Goal: Task Accomplishment & Management: Complete application form

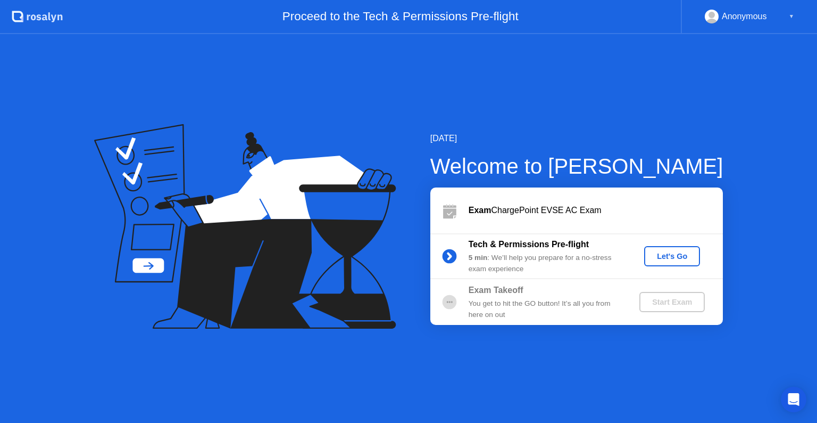
click at [680, 252] on div "Let's Go" at bounding box center [672, 256] width 47 height 9
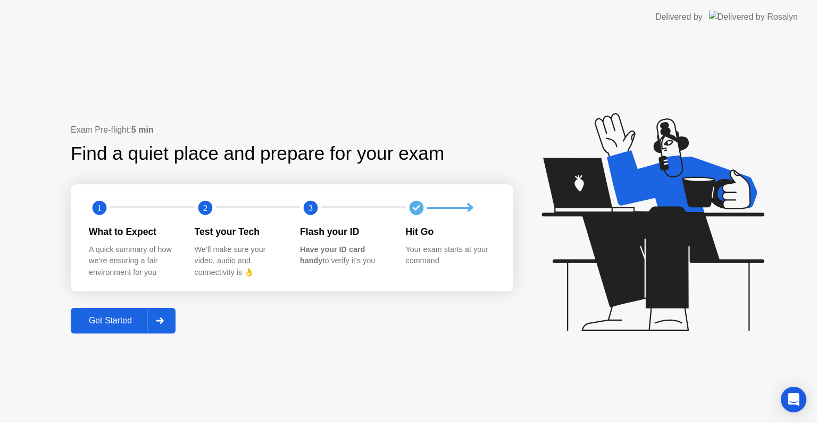
click at [119, 324] on div "Get Started" at bounding box center [110, 321] width 73 height 10
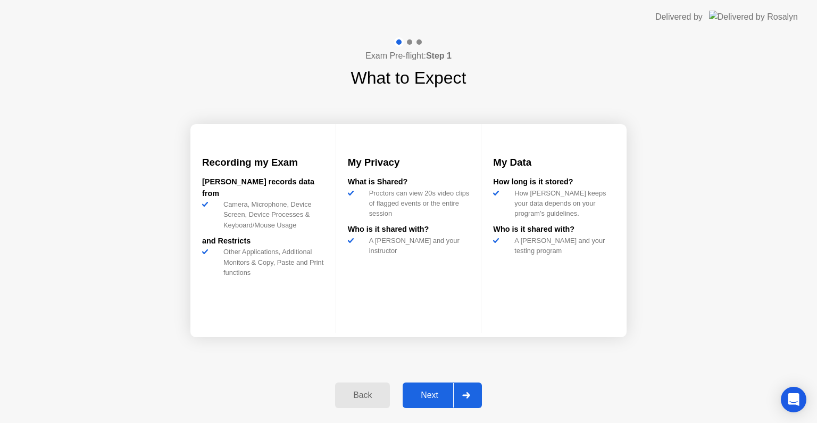
click at [417, 390] on div "Next" at bounding box center [429, 395] width 47 height 10
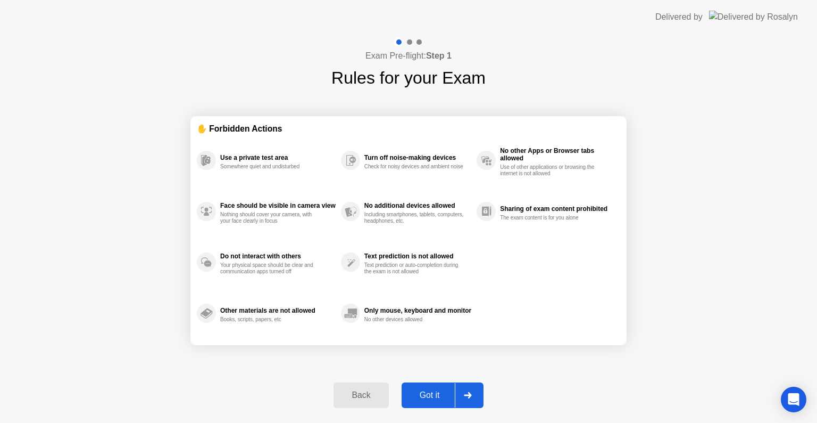
click at [423, 392] on div "Got it" at bounding box center [430, 395] width 50 height 10
select select "**********"
select select "*******"
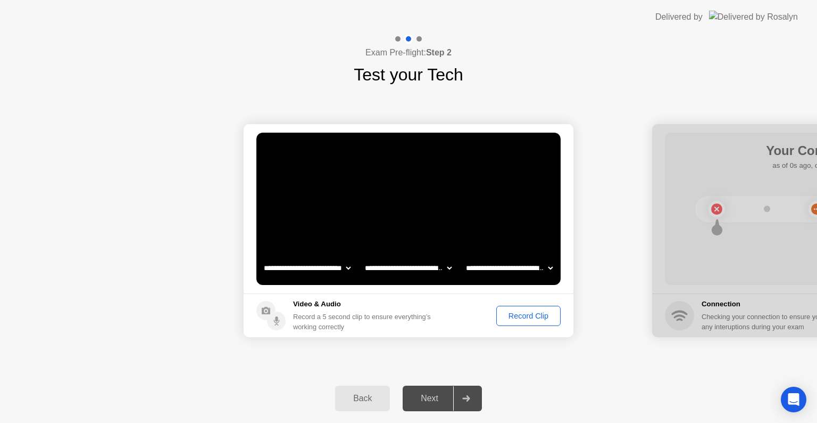
click at [423, 393] on div "Next" at bounding box center [429, 398] width 47 height 10
click at [523, 317] on div "Record Clip" at bounding box center [528, 315] width 57 height 9
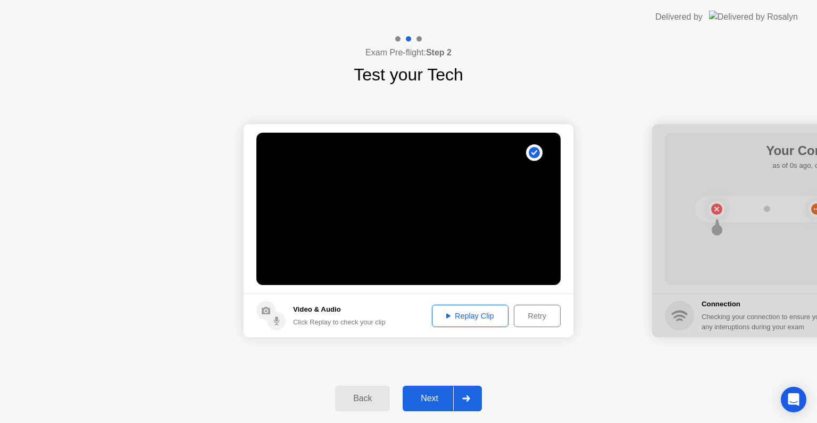
click at [421, 397] on div "Next" at bounding box center [429, 398] width 47 height 10
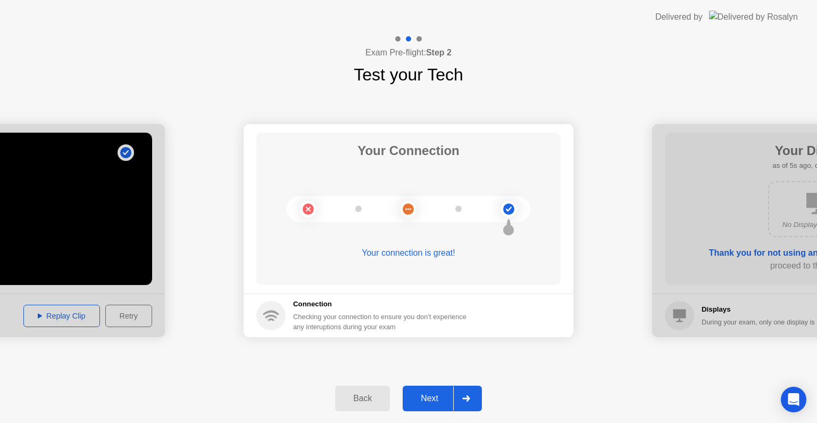
click at [421, 397] on div "Next" at bounding box center [429, 398] width 47 height 10
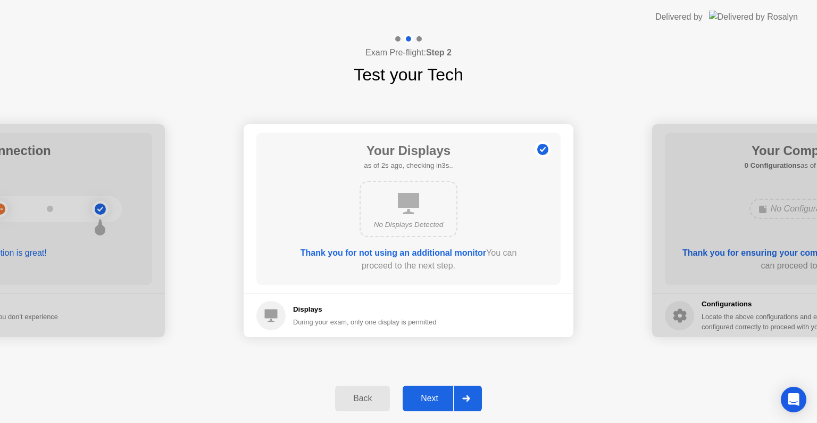
click at [434, 396] on div "Next" at bounding box center [429, 398] width 47 height 10
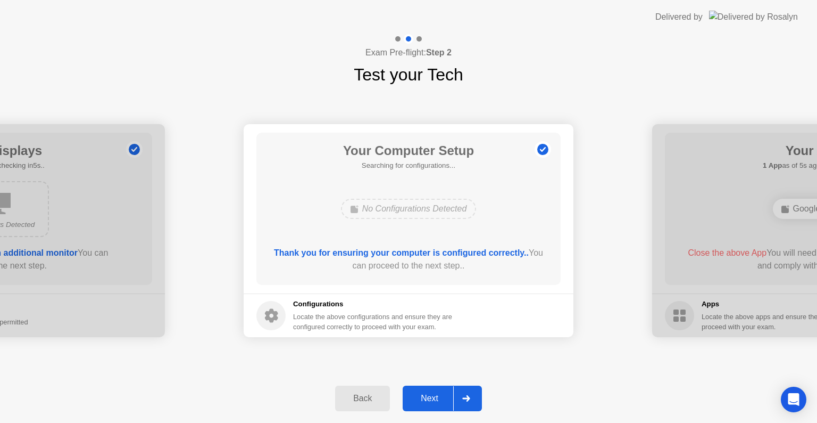
click at [434, 396] on div "Next" at bounding box center [429, 398] width 47 height 10
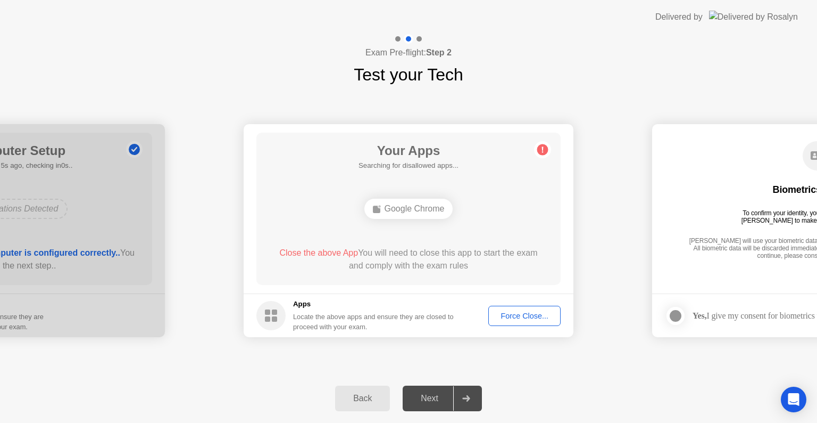
click at [505, 313] on div "Force Close..." at bounding box center [524, 315] width 65 height 9
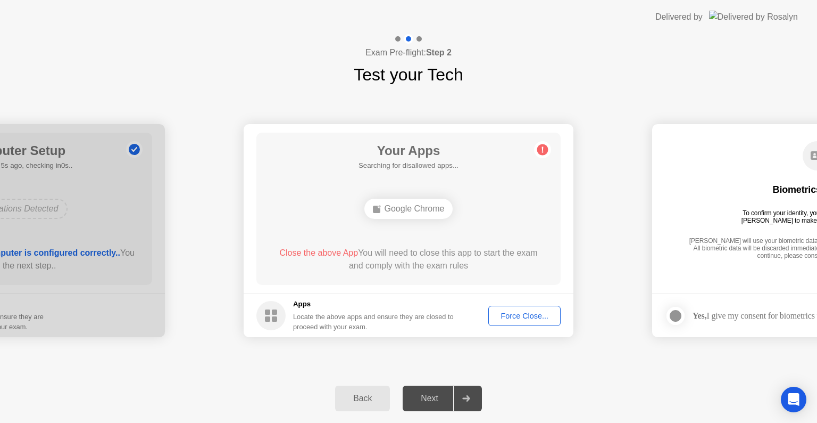
click at [514, 314] on div "Force Close..." at bounding box center [524, 315] width 65 height 9
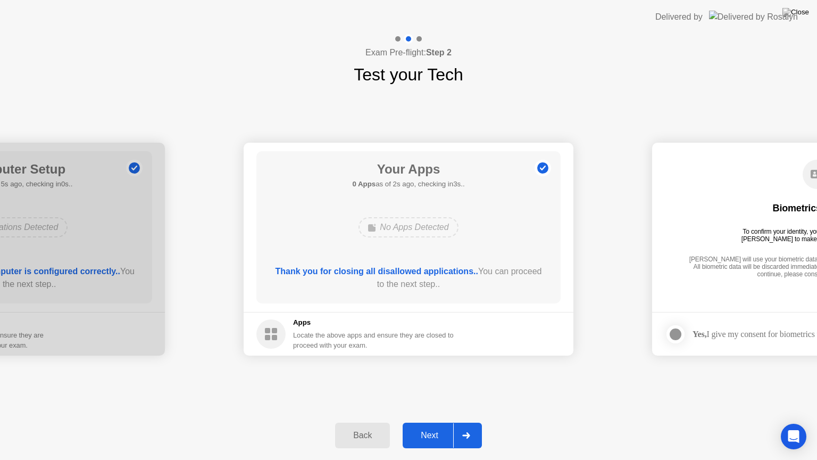
click at [420, 422] on button "Next" at bounding box center [442, 436] width 79 height 26
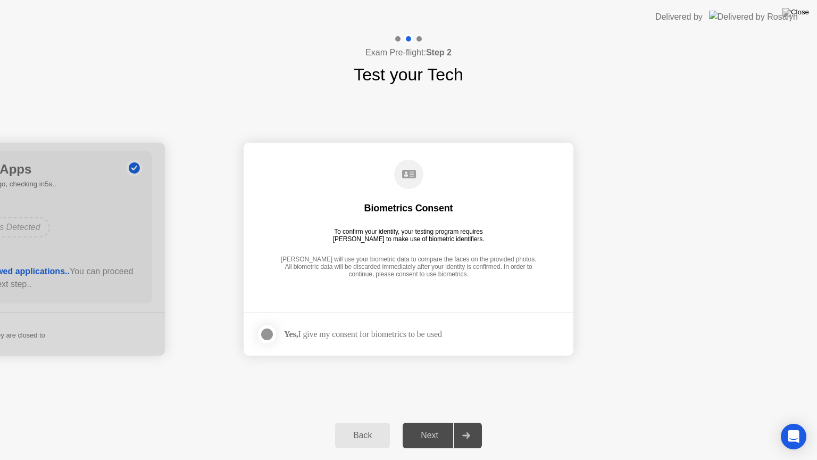
click at [266, 336] on div at bounding box center [267, 334] width 13 height 13
click at [429, 422] on div "Next" at bounding box center [429, 435] width 47 height 10
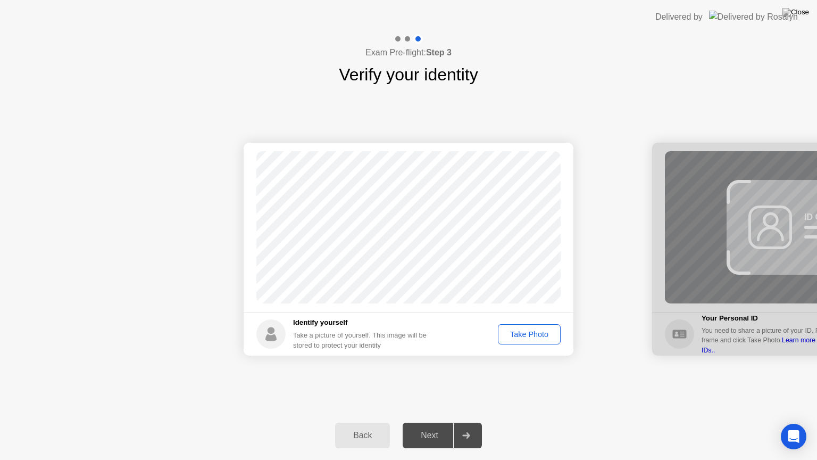
click at [516, 330] on div "Take Photo" at bounding box center [529, 334] width 55 height 9
click at [430, 422] on div "Next" at bounding box center [429, 435] width 47 height 10
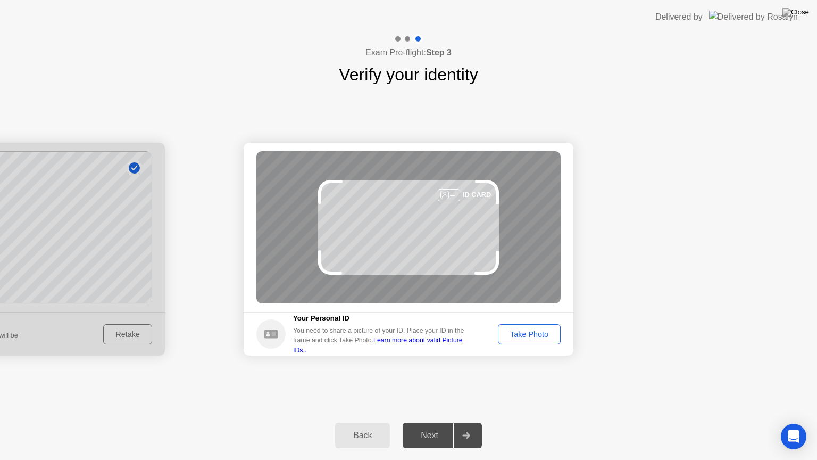
click at [430, 422] on div "Next" at bounding box center [429, 435] width 47 height 10
click at [517, 326] on button "Take Photo" at bounding box center [529, 334] width 63 height 20
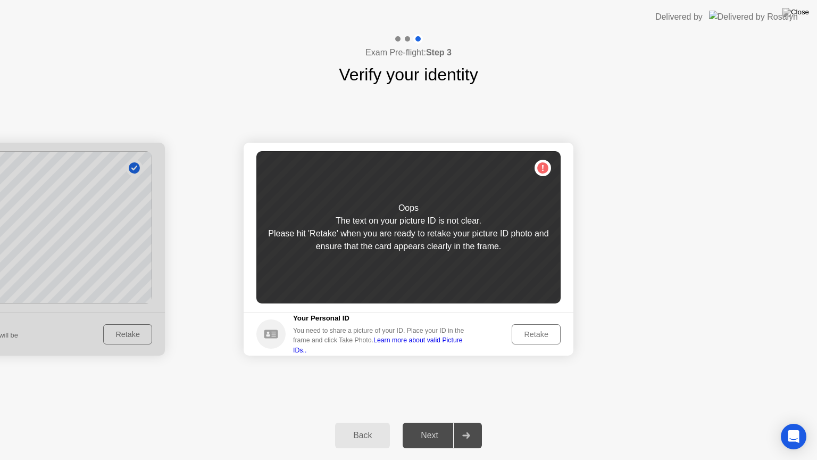
click at [527, 335] on div "Retake" at bounding box center [537, 334] width 42 height 9
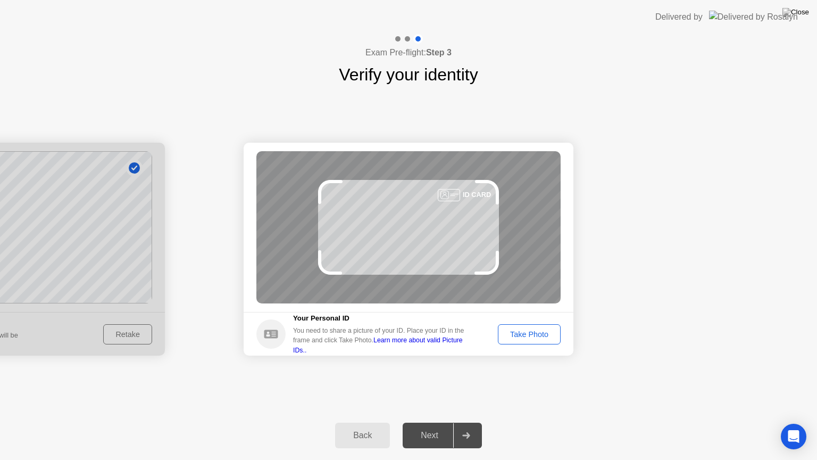
click at [527, 335] on div "Take Photo" at bounding box center [529, 334] width 55 height 9
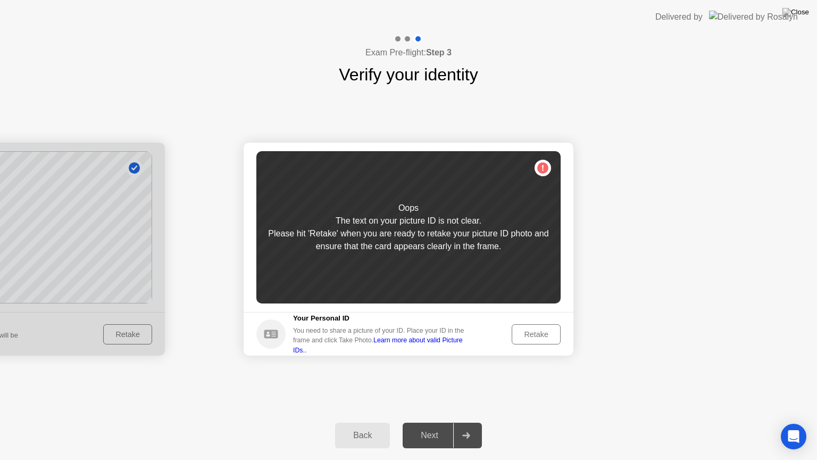
click at [527, 335] on div "Retake" at bounding box center [537, 334] width 42 height 9
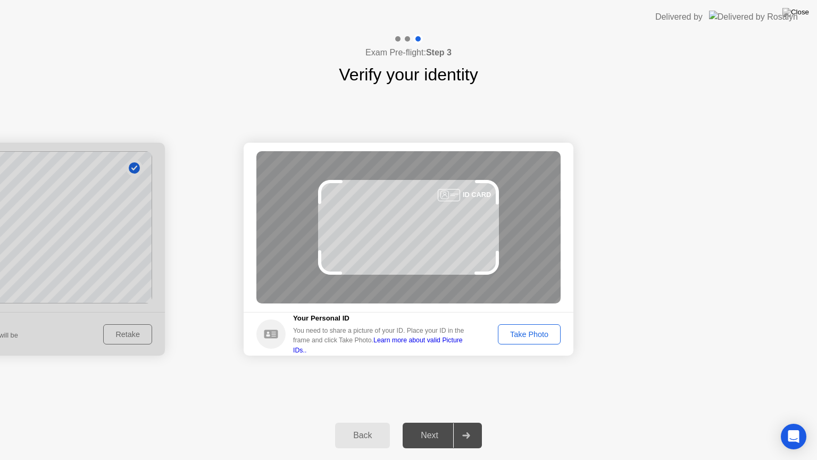
click at [527, 335] on div "Take Photo" at bounding box center [529, 334] width 55 height 9
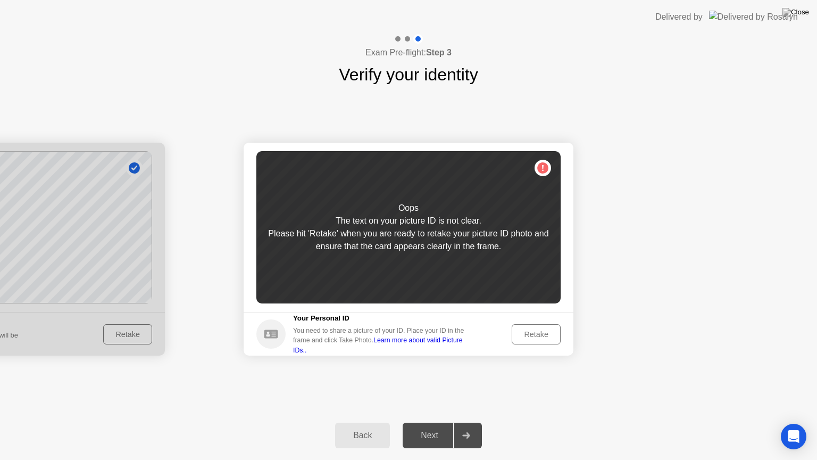
click at [527, 335] on div "Retake" at bounding box center [537, 334] width 42 height 9
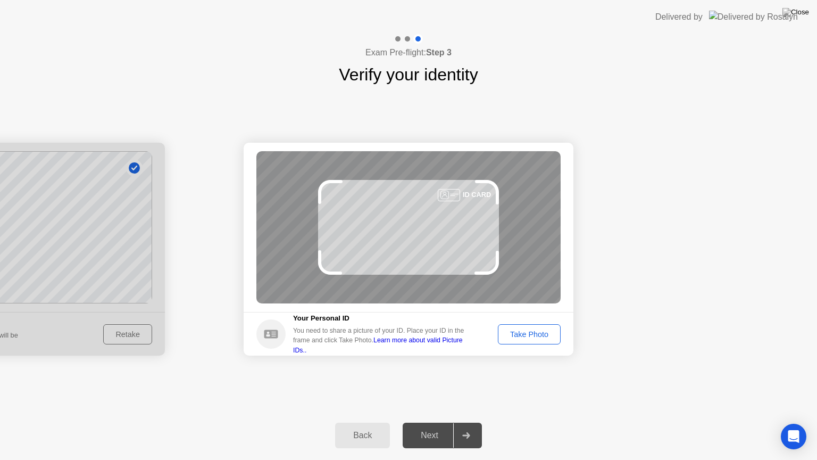
click at [527, 335] on div "Take Photo" at bounding box center [529, 334] width 55 height 9
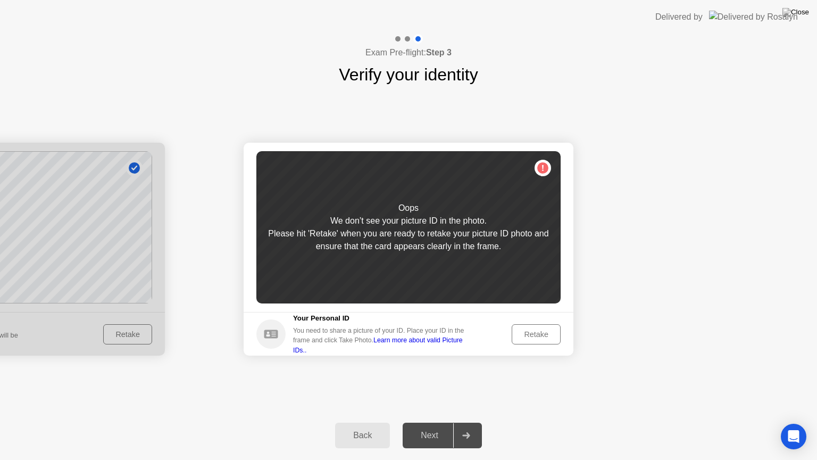
click at [527, 335] on div "Retake" at bounding box center [537, 334] width 42 height 9
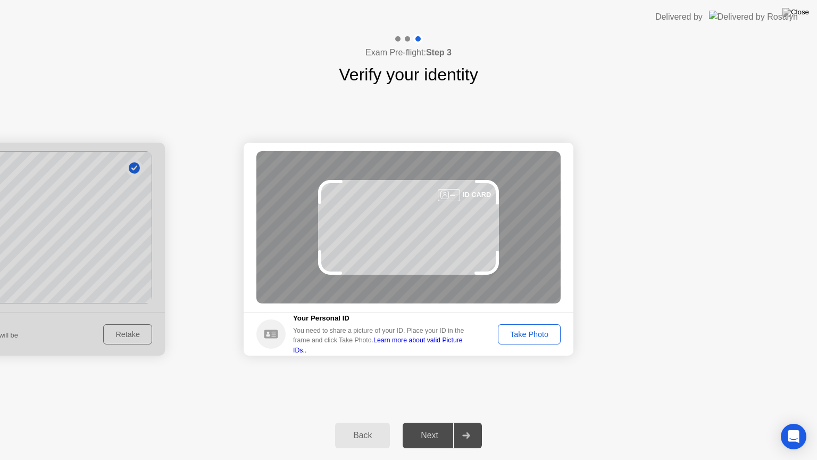
click at [527, 335] on div "Take Photo" at bounding box center [529, 334] width 55 height 9
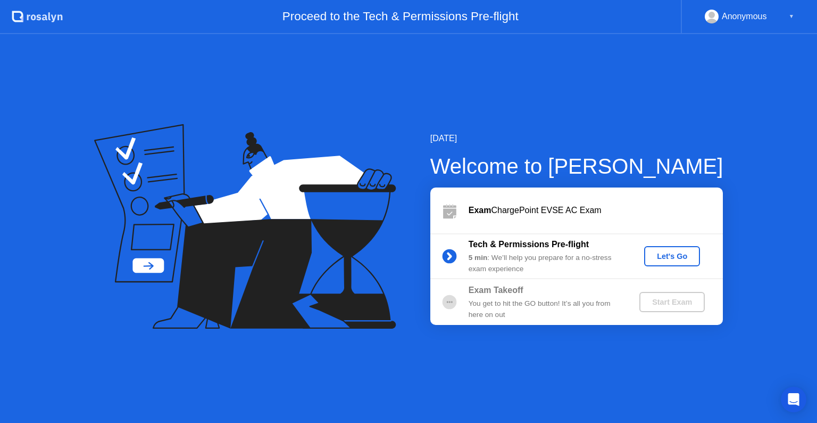
click at [658, 249] on button "Let's Go" at bounding box center [672, 256] width 56 height 20
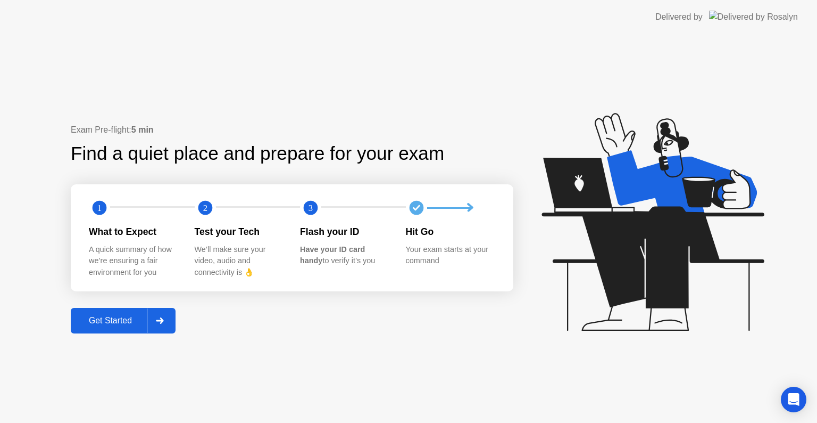
click at [118, 318] on div "Get Started" at bounding box center [110, 321] width 73 height 10
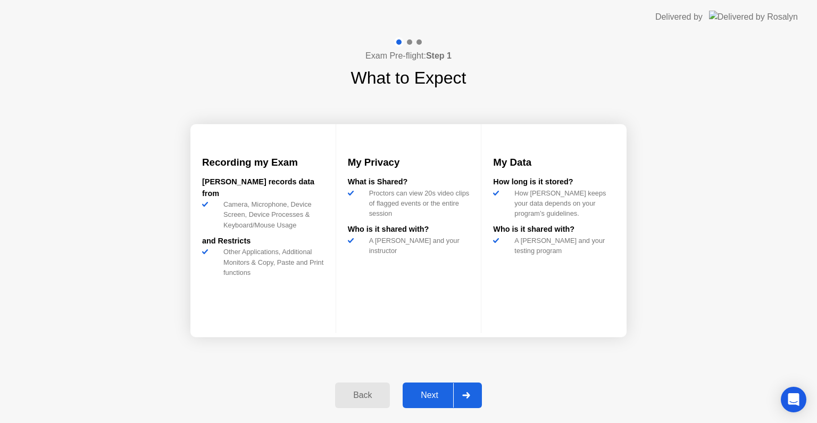
click at [430, 392] on div "Next" at bounding box center [429, 395] width 47 height 10
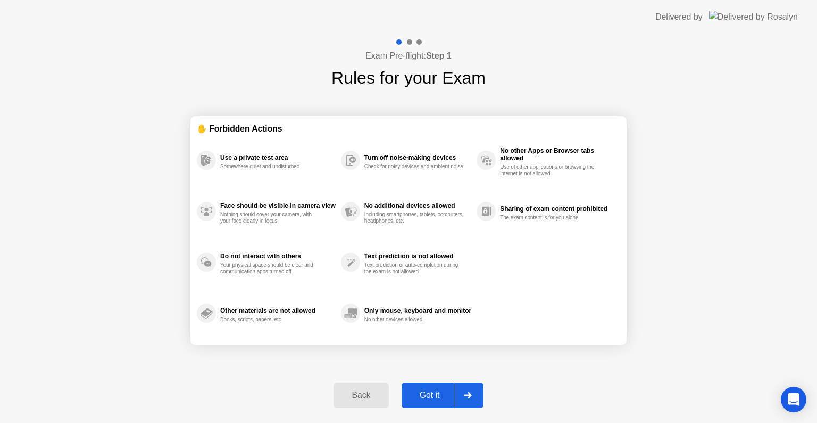
click at [430, 392] on div "Got it" at bounding box center [430, 395] width 50 height 10
select select "**********"
select select "*******"
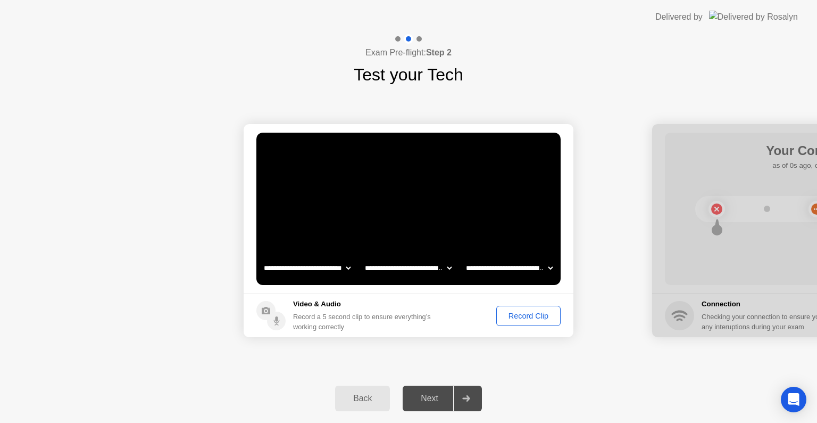
click at [532, 313] on div "Record Clip" at bounding box center [528, 315] width 57 height 9
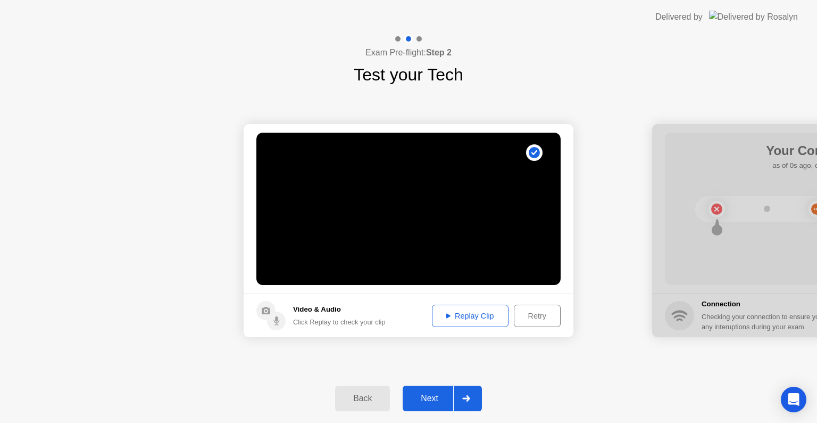
click at [426, 400] on div "Next" at bounding box center [429, 398] width 47 height 10
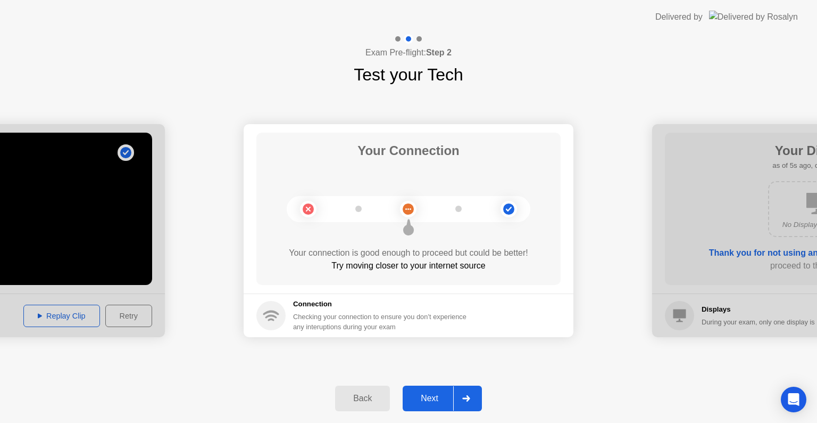
click at [434, 388] on button "Next" at bounding box center [442, 398] width 79 height 26
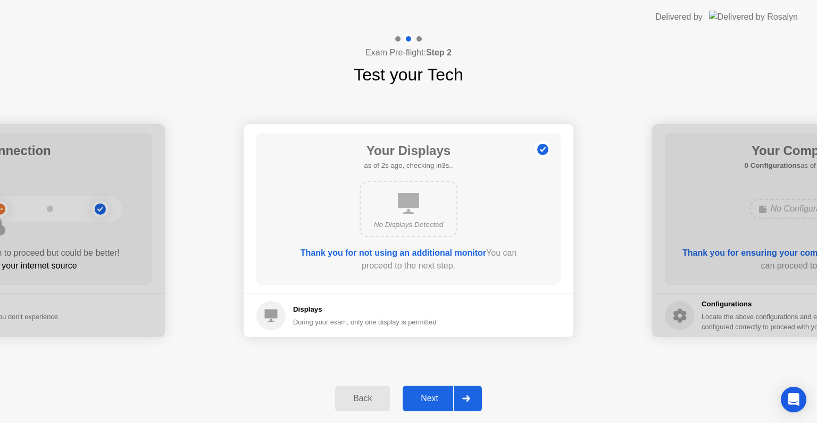
click at [434, 388] on button "Next" at bounding box center [442, 398] width 79 height 26
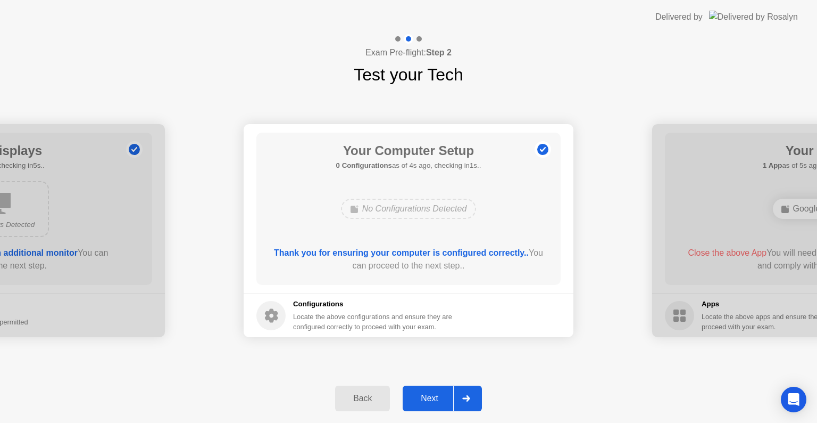
click at [435, 390] on button "Next" at bounding box center [442, 398] width 79 height 26
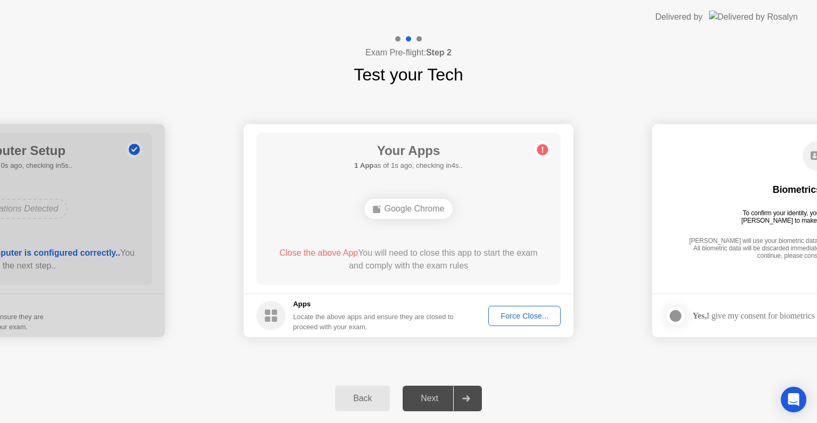
click at [523, 316] on div "Force Close..." at bounding box center [524, 315] width 65 height 9
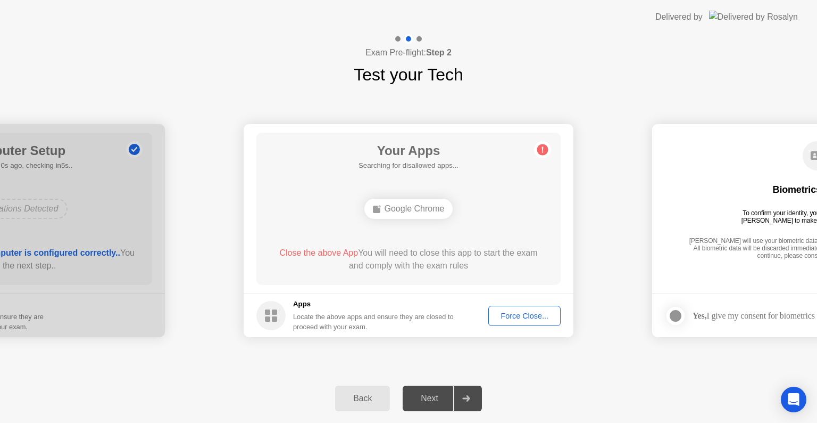
click at [523, 318] on div "Force Close..." at bounding box center [524, 315] width 65 height 9
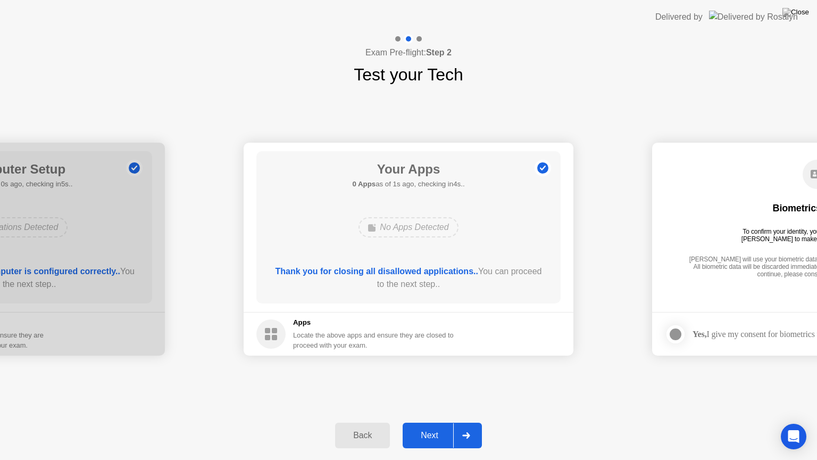
click at [436, 422] on div "Next" at bounding box center [429, 435] width 47 height 10
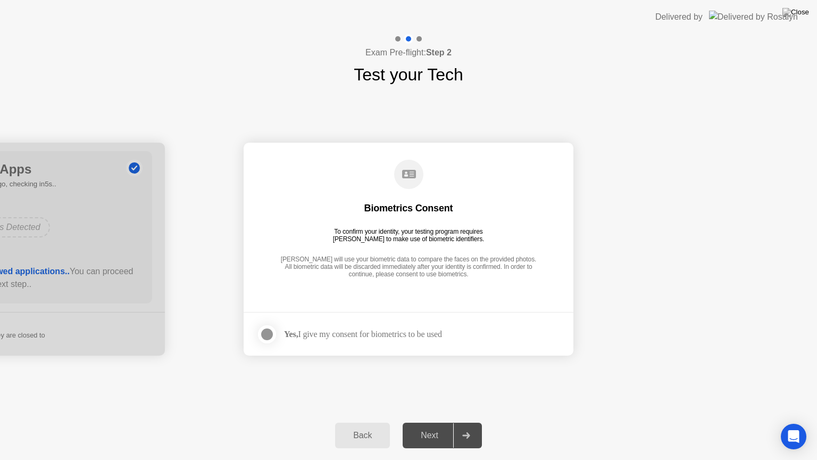
click at [268, 334] on div at bounding box center [267, 334] width 13 height 13
click at [444, 422] on div "Next" at bounding box center [429, 435] width 47 height 10
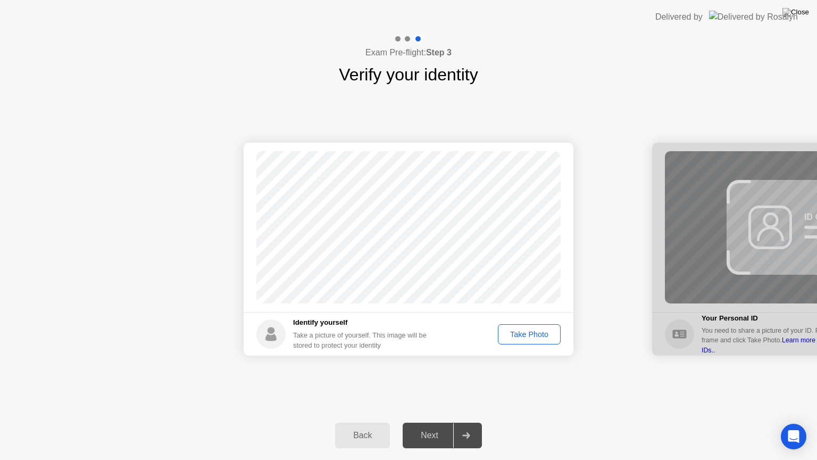
click at [520, 331] on div "Take Photo" at bounding box center [529, 334] width 55 height 9
click at [428, 422] on div "Next" at bounding box center [429, 435] width 47 height 10
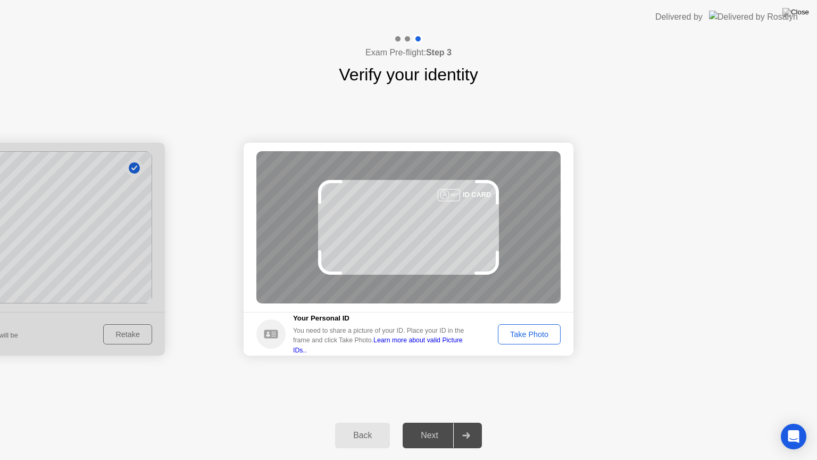
click at [535, 338] on div "Take Photo" at bounding box center [529, 334] width 55 height 9
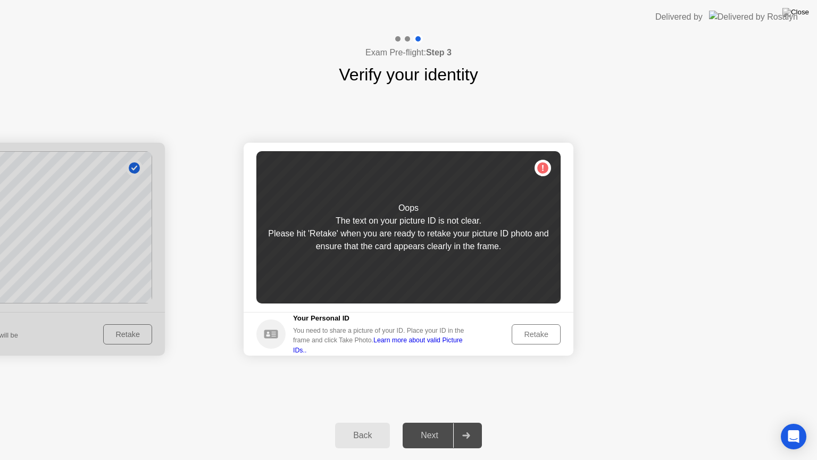
click at [535, 338] on div "Retake" at bounding box center [537, 334] width 42 height 9
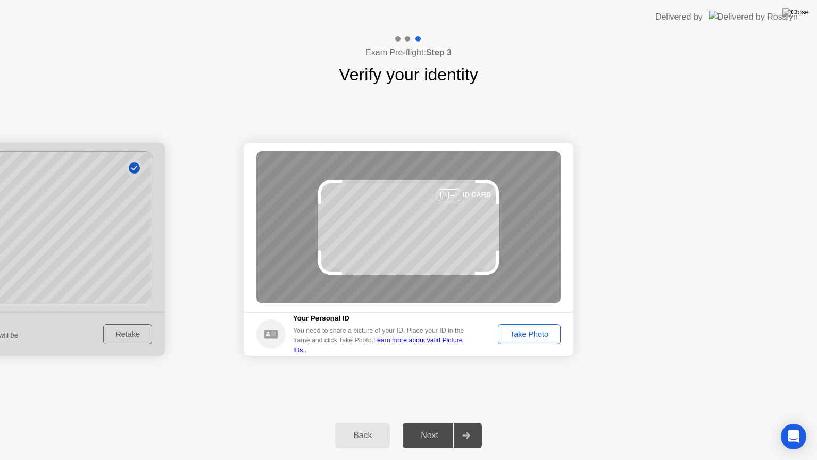
click at [535, 338] on div "Take Photo" at bounding box center [529, 334] width 55 height 9
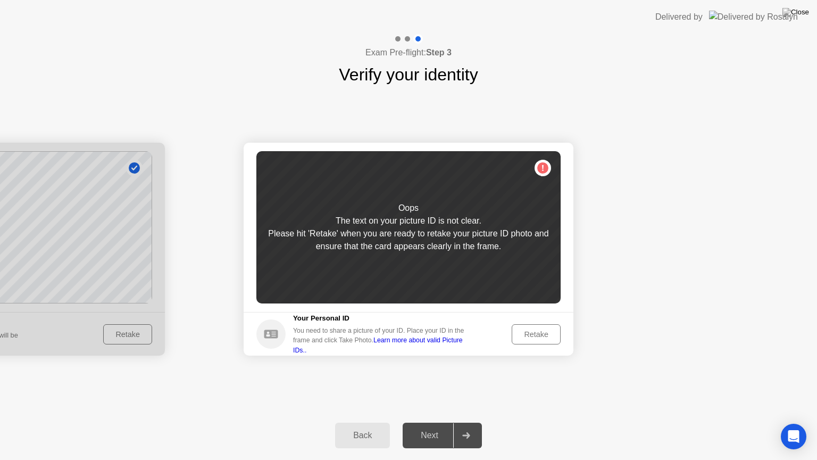
click at [535, 338] on div "Retake" at bounding box center [537, 334] width 42 height 9
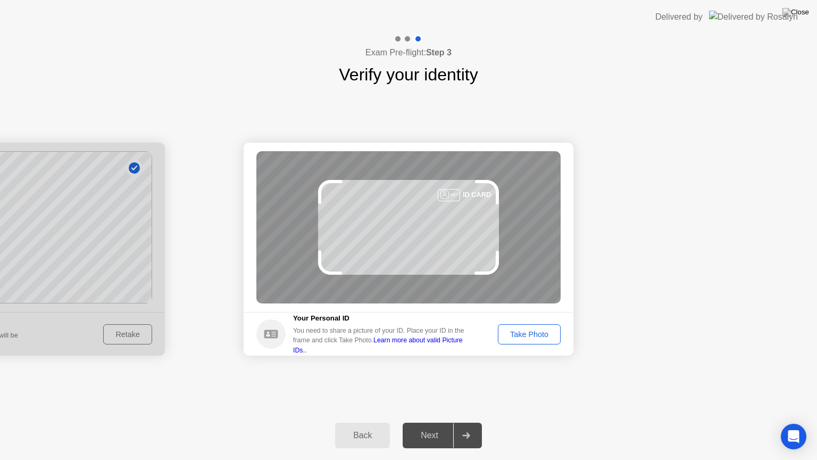
click at [535, 338] on div "Take Photo" at bounding box center [529, 334] width 55 height 9
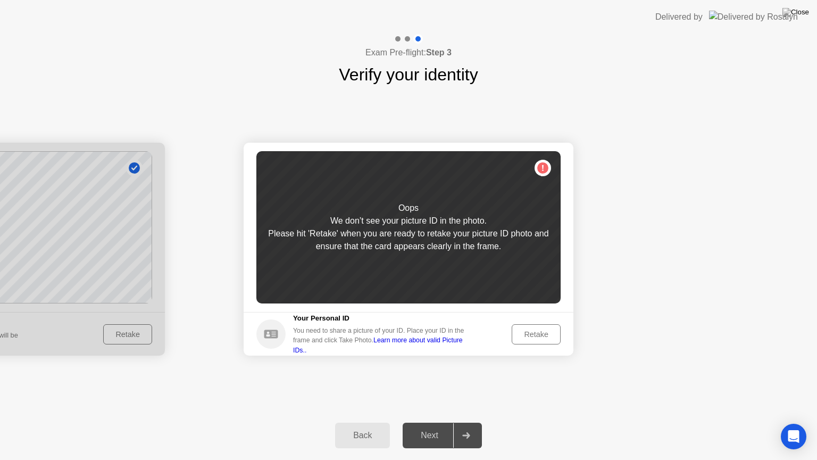
click at [535, 338] on div "Retake" at bounding box center [537, 334] width 42 height 9
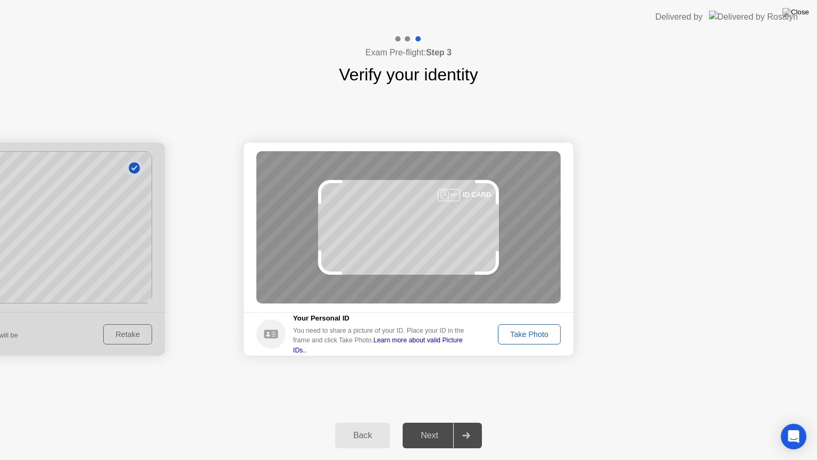
click at [535, 338] on div "Take Photo" at bounding box center [529, 334] width 55 height 9
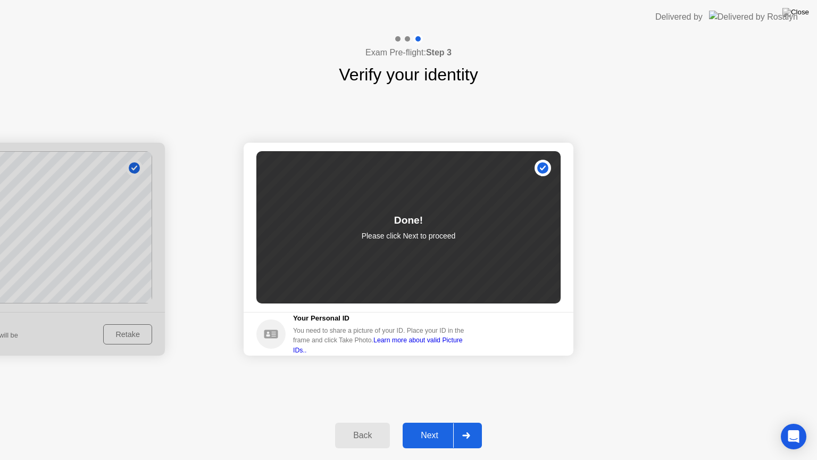
click at [427, 422] on div "Next" at bounding box center [429, 435] width 47 height 10
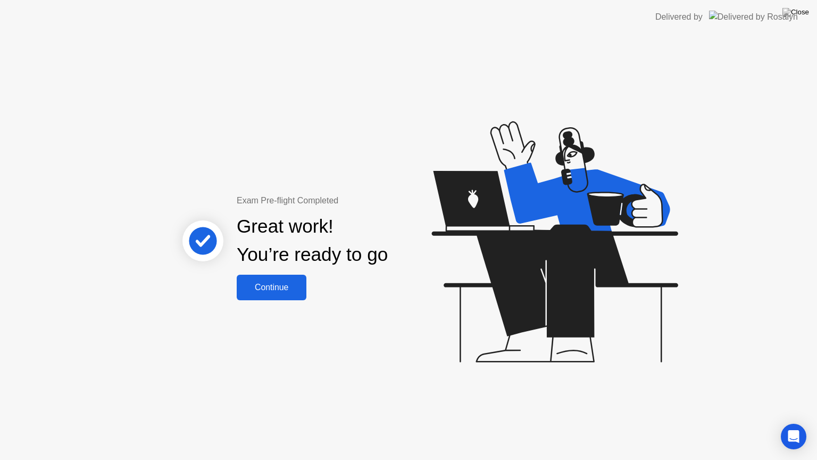
click at [260, 280] on button "Continue" at bounding box center [272, 288] width 70 height 26
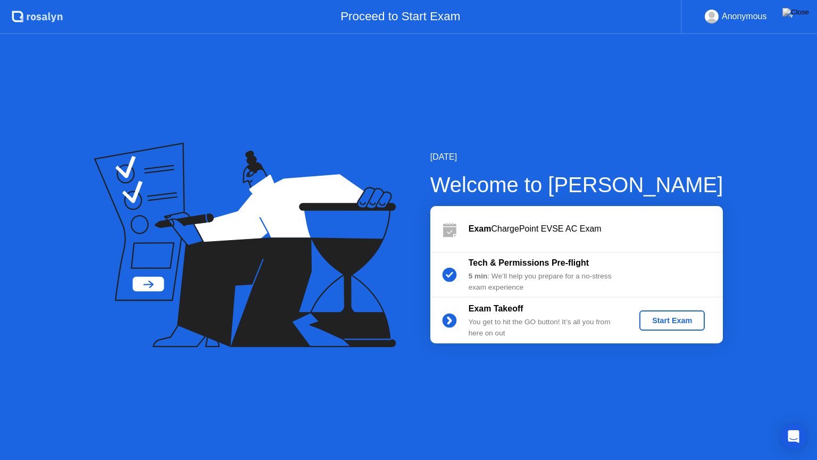
click at [662, 325] on div "Start Exam" at bounding box center [672, 320] width 57 height 9
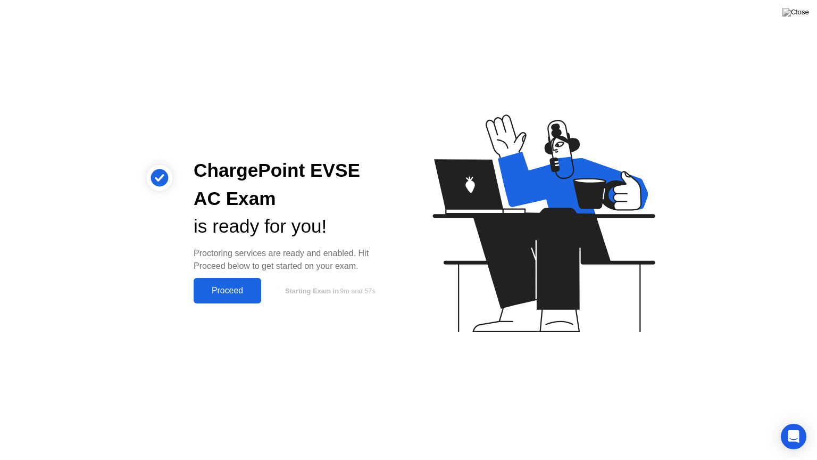
click at [236, 292] on div "Proceed" at bounding box center [227, 291] width 61 height 10
